Goal: Transaction & Acquisition: Obtain resource

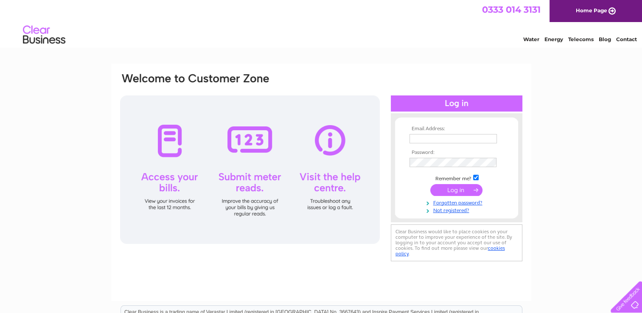
type input "linda.fisher@vqc.uk.com"
click at [448, 187] on input "submit" at bounding box center [456, 190] width 52 height 12
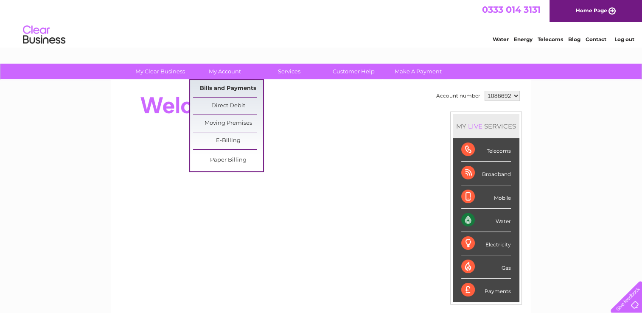
click at [222, 89] on link "Bills and Payments" at bounding box center [228, 88] width 70 height 17
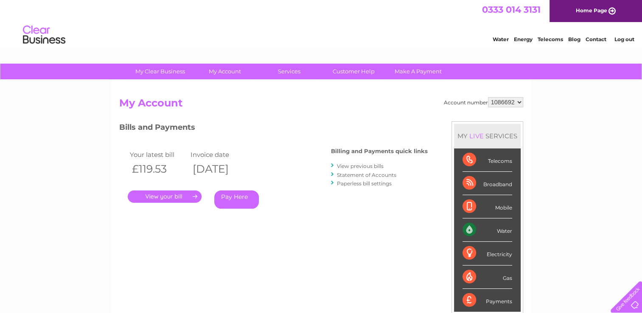
click at [180, 194] on link "." at bounding box center [165, 197] width 74 height 12
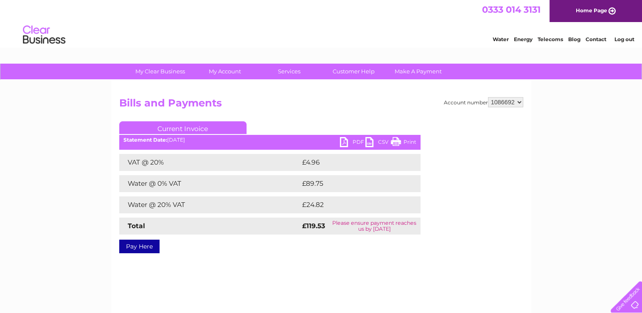
click at [351, 143] on link "PDF" at bounding box center [352, 143] width 25 height 12
click at [519, 101] on select "1086692 1147362" at bounding box center [505, 102] width 35 height 10
select select "1147362"
click at [488, 97] on select "1086692 1147362" at bounding box center [505, 102] width 35 height 10
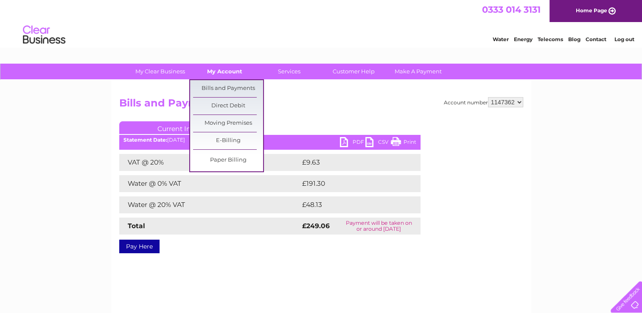
click at [216, 74] on link "My Account" at bounding box center [225, 72] width 70 height 16
click at [217, 90] on link "Bills and Payments" at bounding box center [228, 88] width 70 height 17
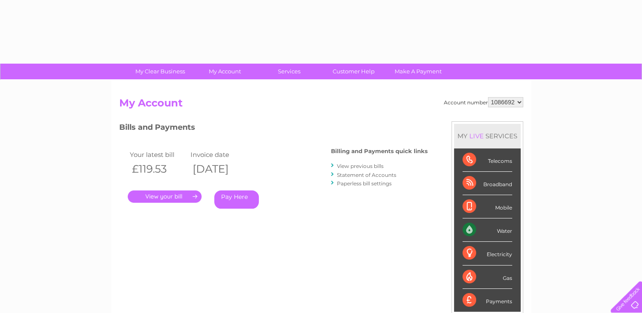
click at [179, 199] on link "." at bounding box center [165, 197] width 74 height 12
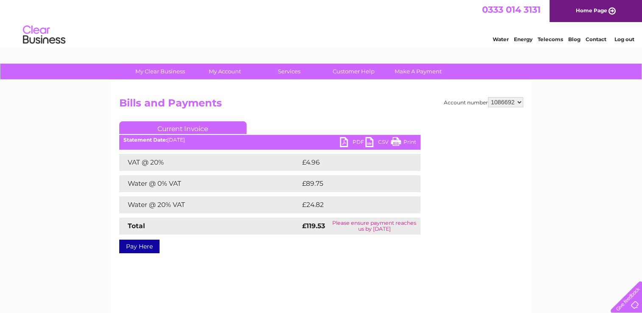
click at [520, 104] on select "1086692 1147362" at bounding box center [505, 102] width 35 height 10
select select "1147362"
click at [488, 97] on select "1086692 1147362" at bounding box center [505, 102] width 35 height 10
click at [354, 143] on link "PDF" at bounding box center [352, 143] width 25 height 12
